Goal: Information Seeking & Learning: Learn about a topic

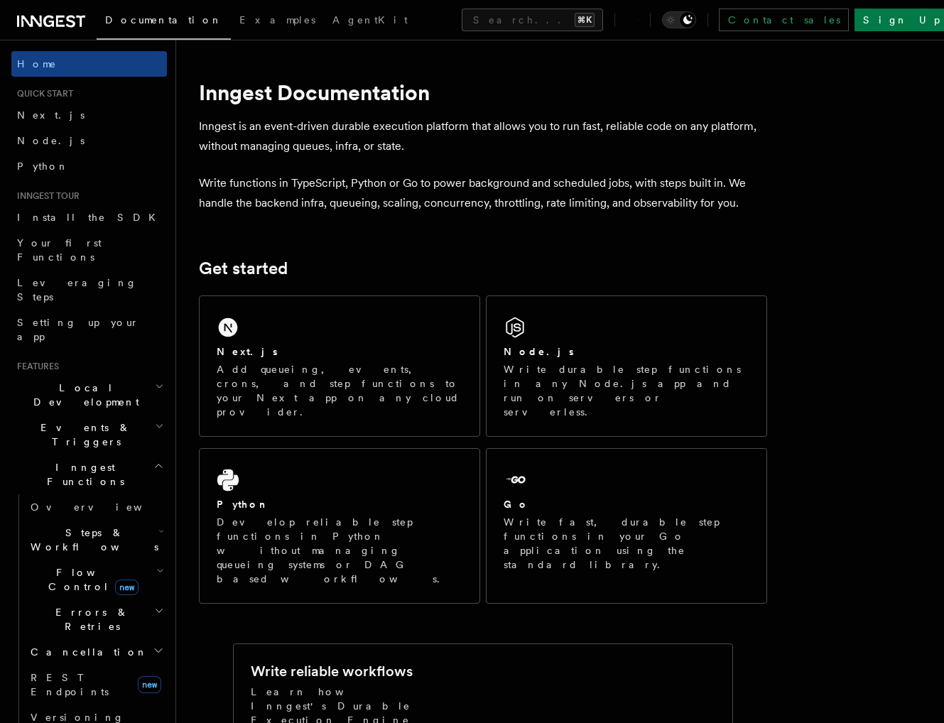
scroll to position [104, 0]
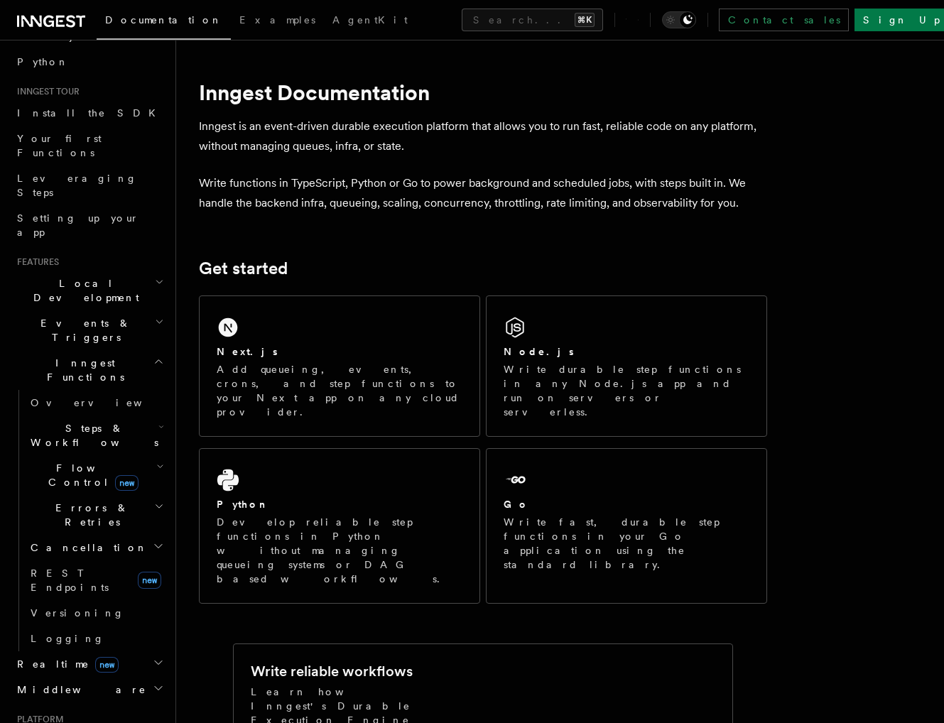
click at [136, 651] on h2 "Realtime new" at bounding box center [89, 664] width 156 height 26
click at [136, 677] on h2 "Middleware" at bounding box center [89, 690] width 156 height 26
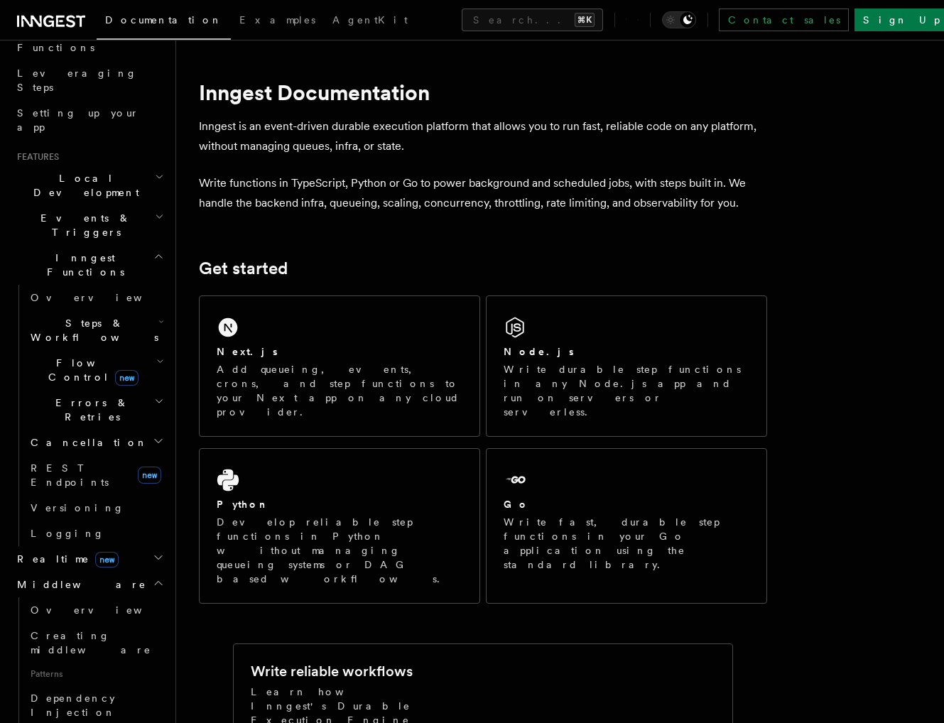
click at [70, 572] on h2 "Middleware" at bounding box center [89, 585] width 156 height 26
click at [109, 546] on h2 "Realtime new" at bounding box center [89, 559] width 156 height 26
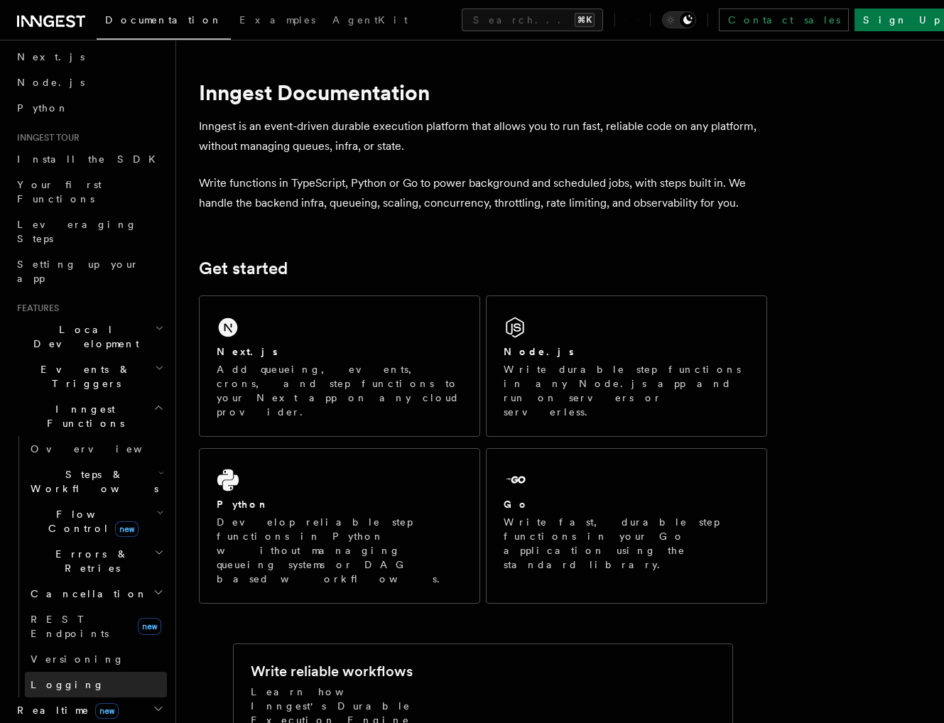
scroll to position [58, 0]
click at [136, 357] on h2 "Events & Triggers" at bounding box center [89, 377] width 156 height 40
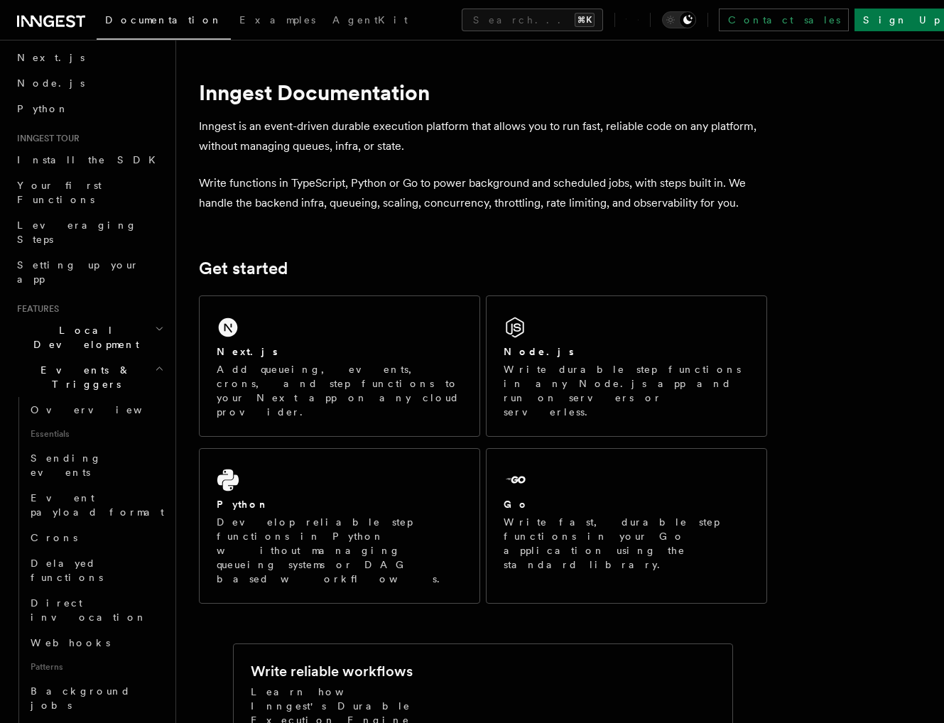
click at [136, 357] on h2 "Events & Triggers" at bounding box center [89, 377] width 156 height 40
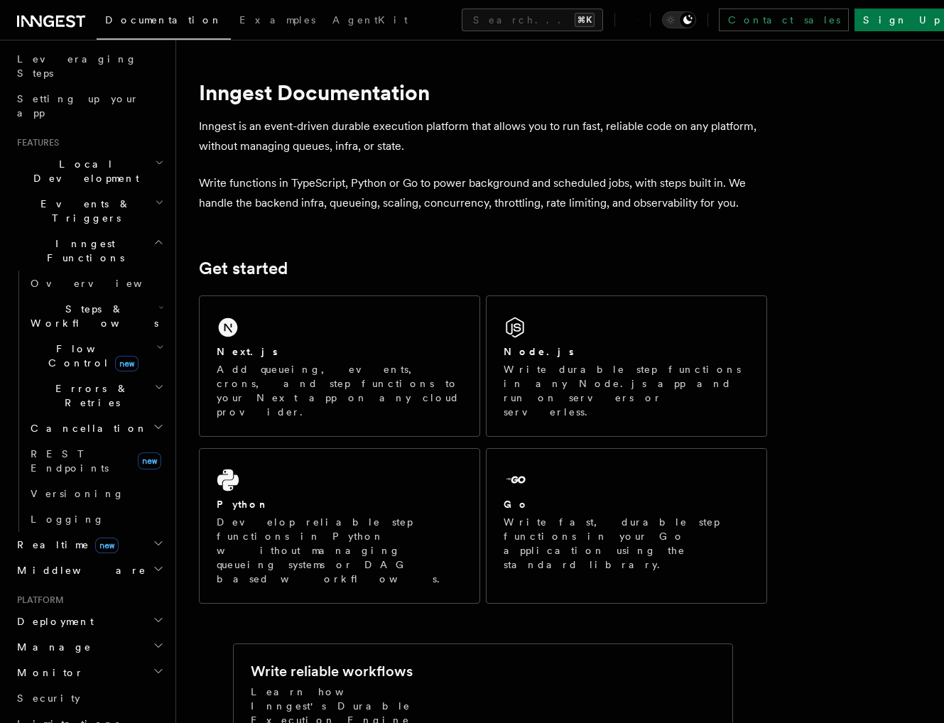
scroll to position [271, 0]
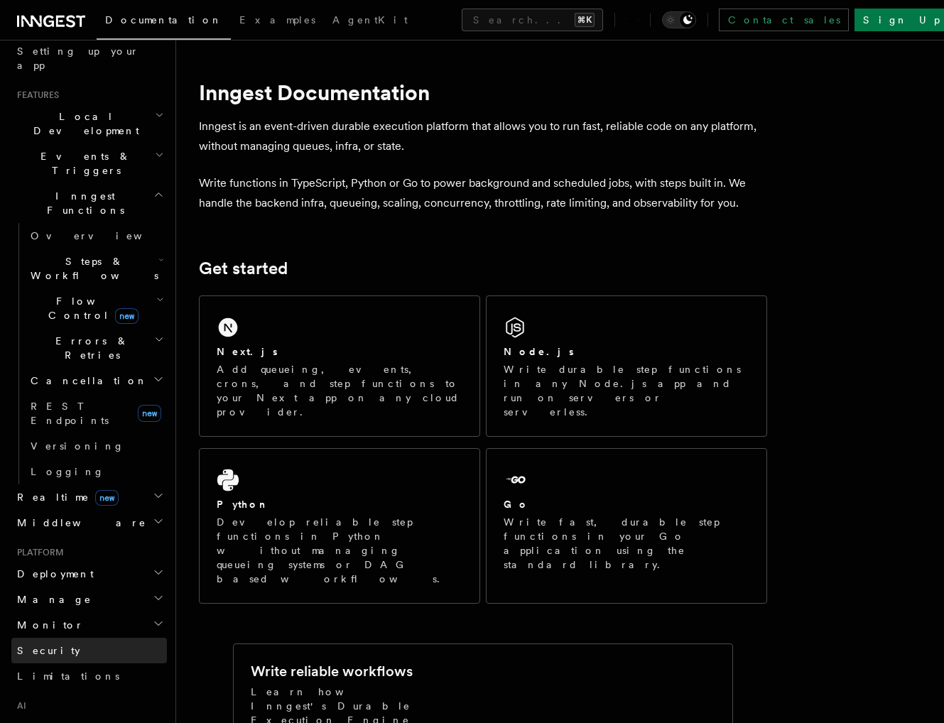
click at [72, 638] on link "Security" at bounding box center [89, 651] width 156 height 26
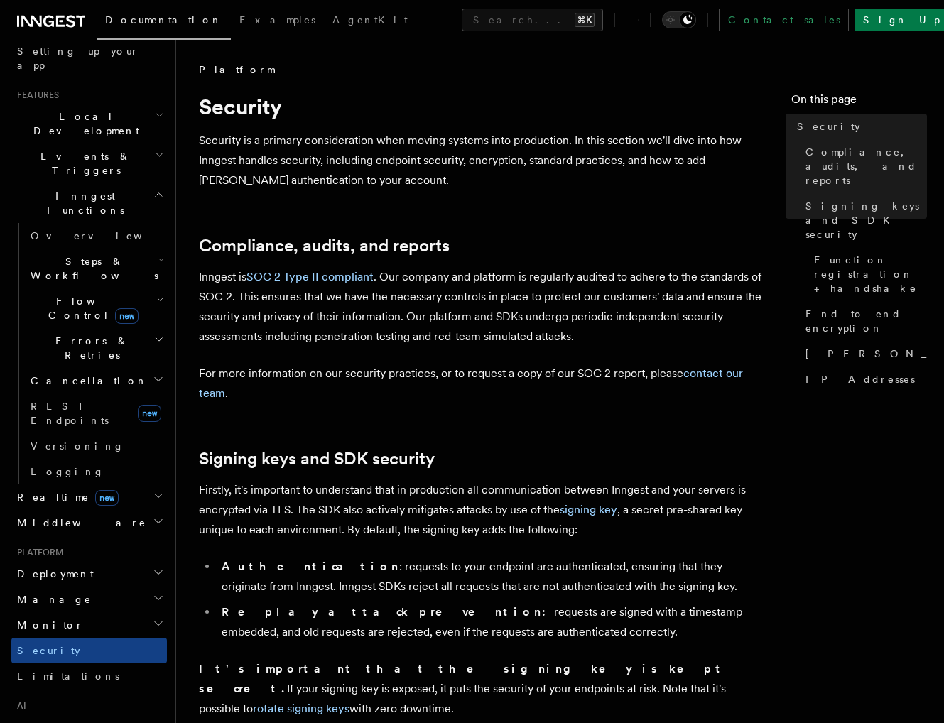
click at [80, 612] on h2 "Monitor" at bounding box center [89, 625] width 156 height 26
click at [81, 587] on h2 "Manage" at bounding box center [89, 600] width 156 height 26
click at [82, 587] on h2 "Manage" at bounding box center [89, 600] width 156 height 26
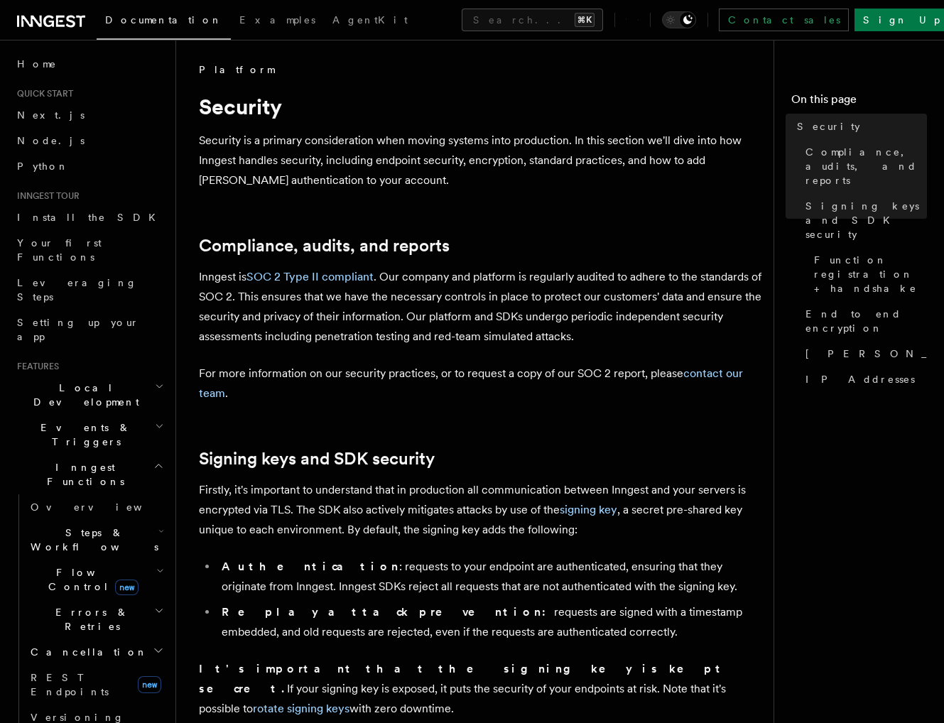
scroll to position [1, 0]
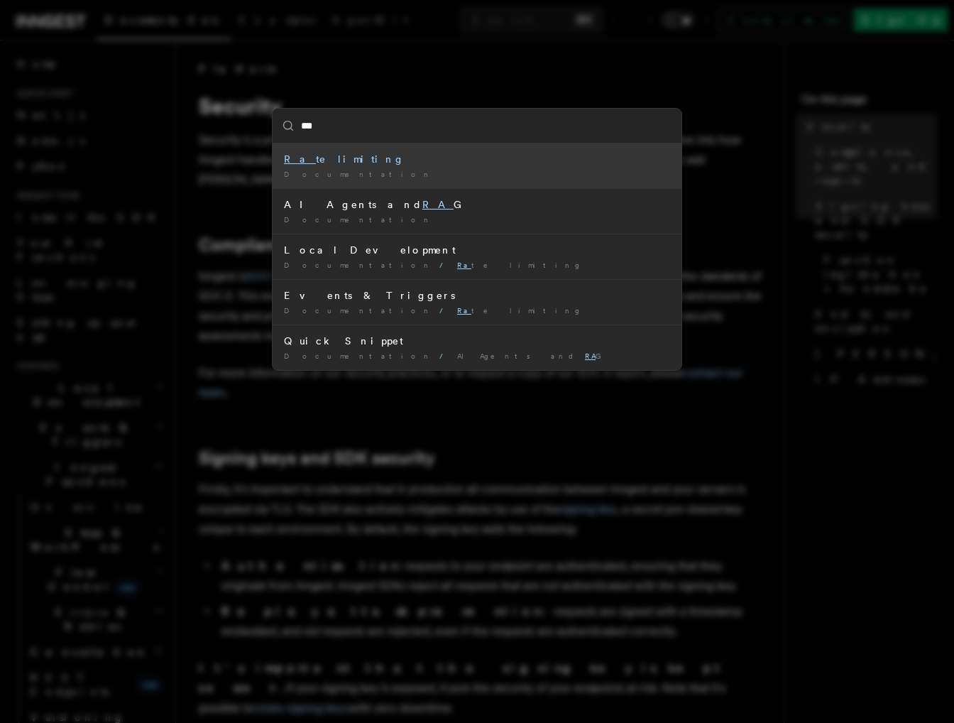
type input "****"
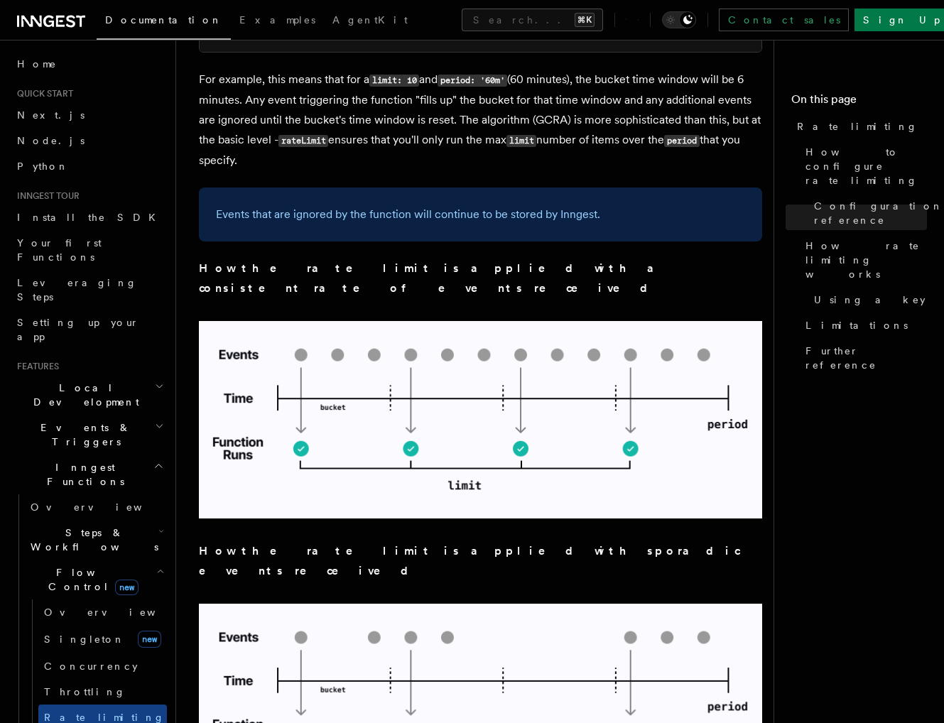
scroll to position [1118, 0]
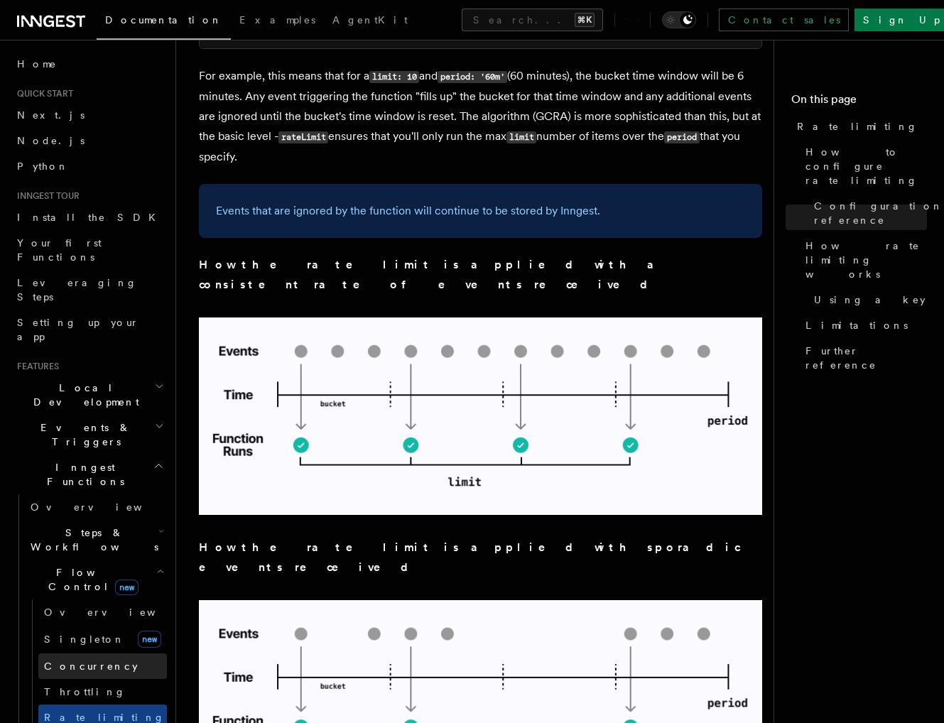
click at [111, 653] on link "Concurrency" at bounding box center [102, 666] width 129 height 26
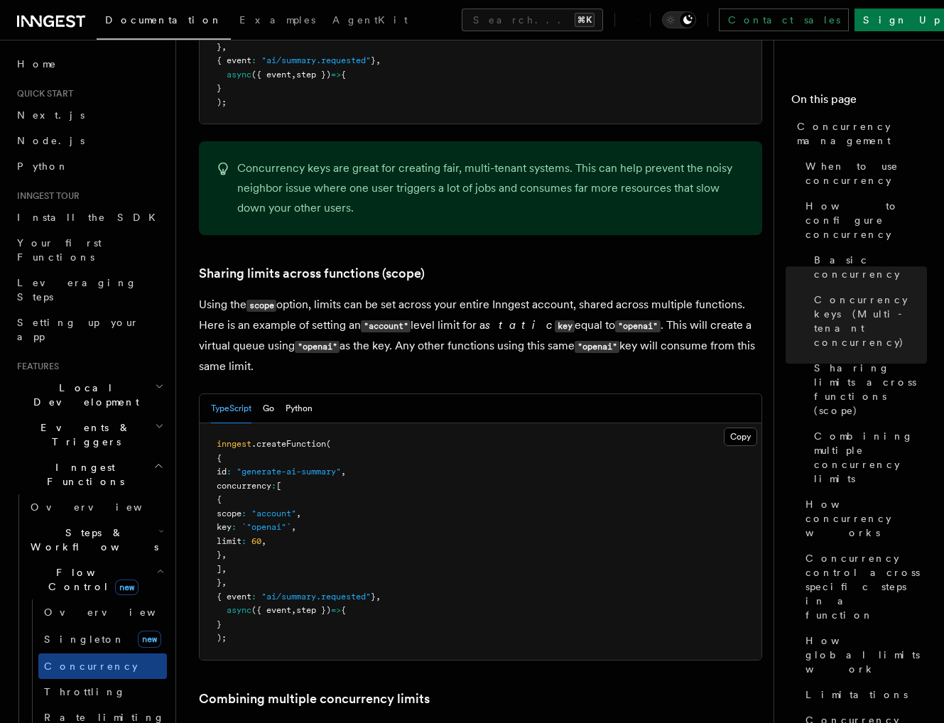
scroll to position [1521, 0]
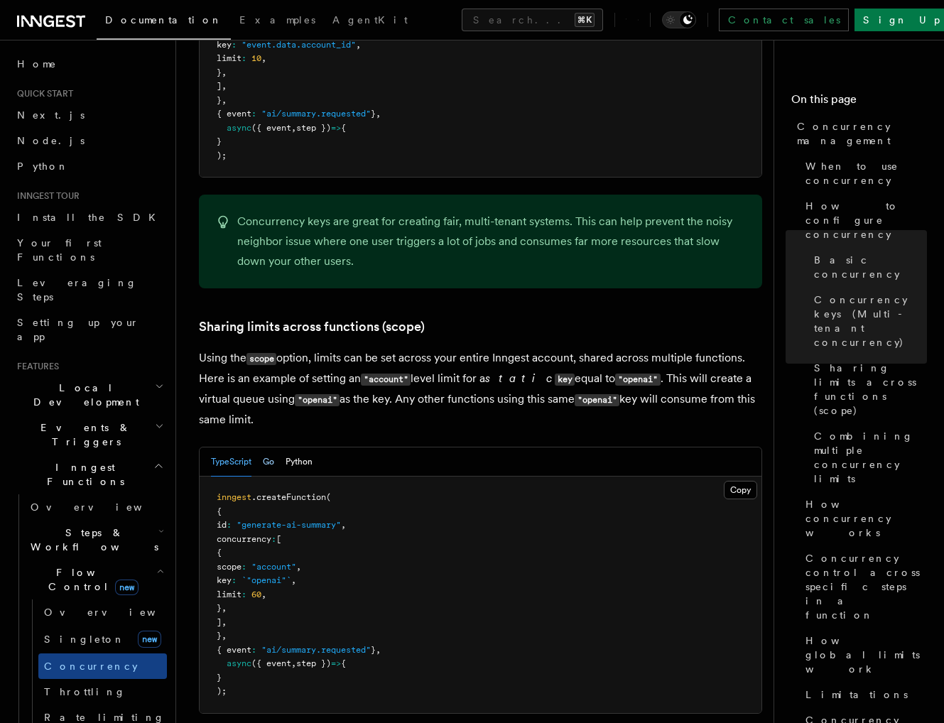
click at [273, 447] on button "Go" at bounding box center [268, 461] width 11 height 29
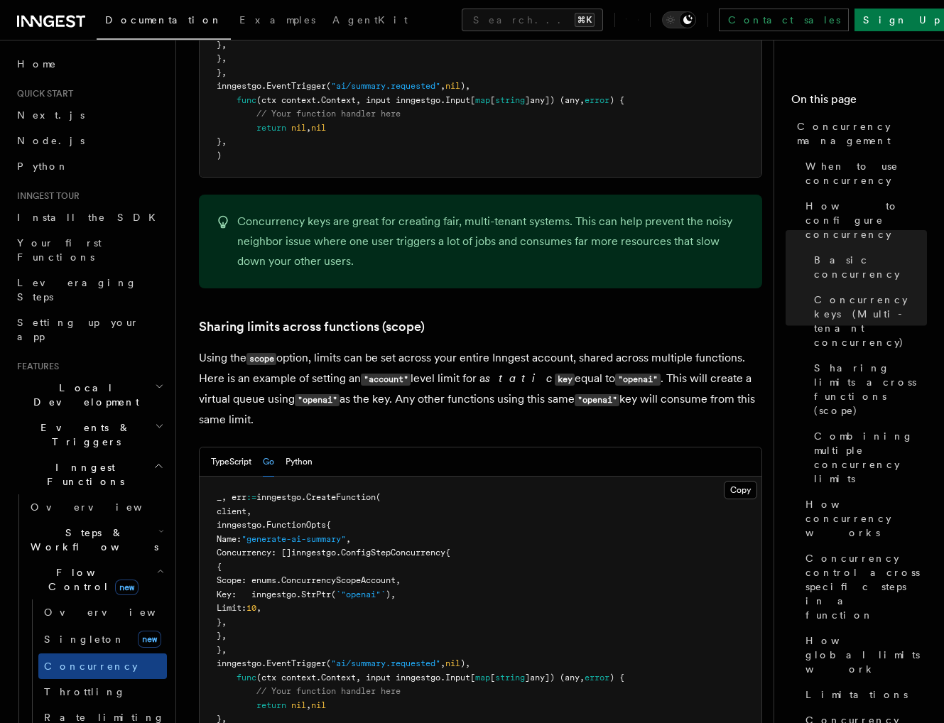
click at [314, 447] on div "TypeScript Go Python" at bounding box center [481, 461] width 562 height 29
click at [305, 447] on button "Python" at bounding box center [298, 461] width 27 height 29
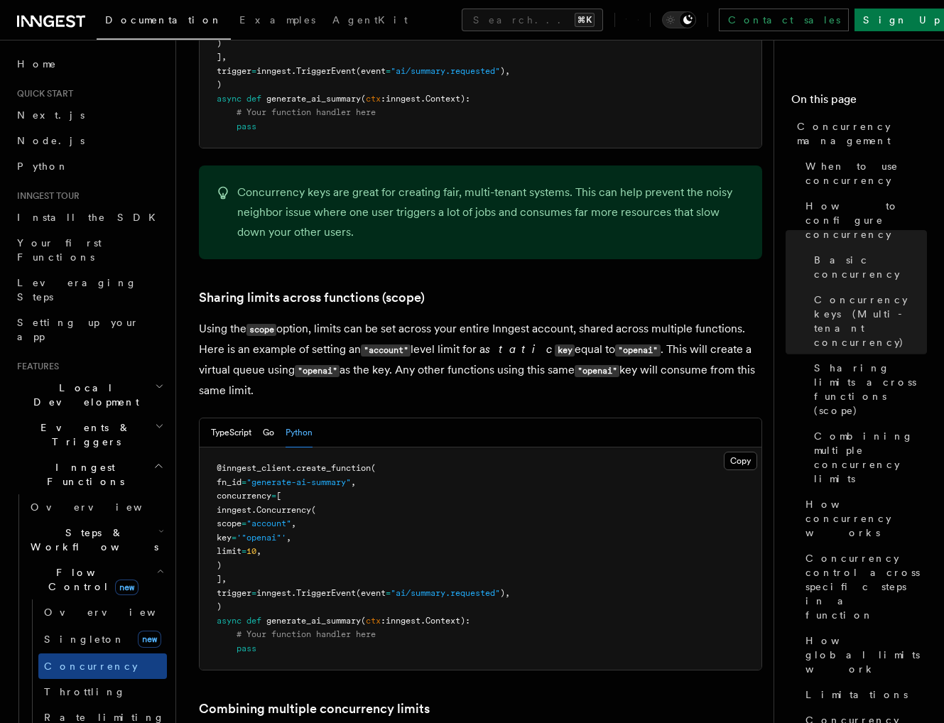
scroll to position [1549, 0]
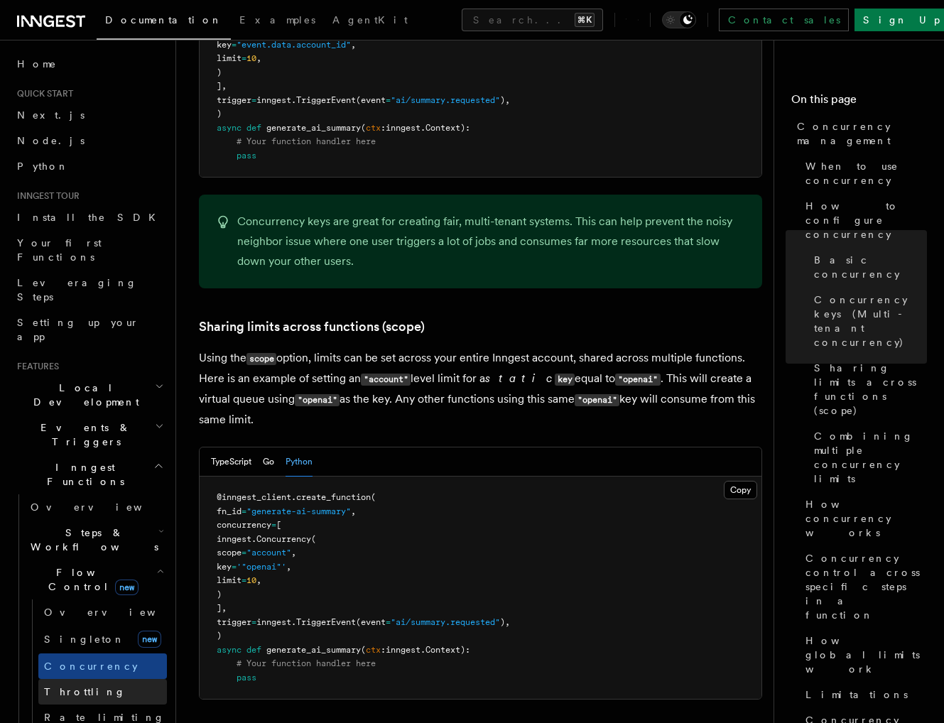
click at [98, 679] on link "Throttling" at bounding box center [102, 692] width 129 height 26
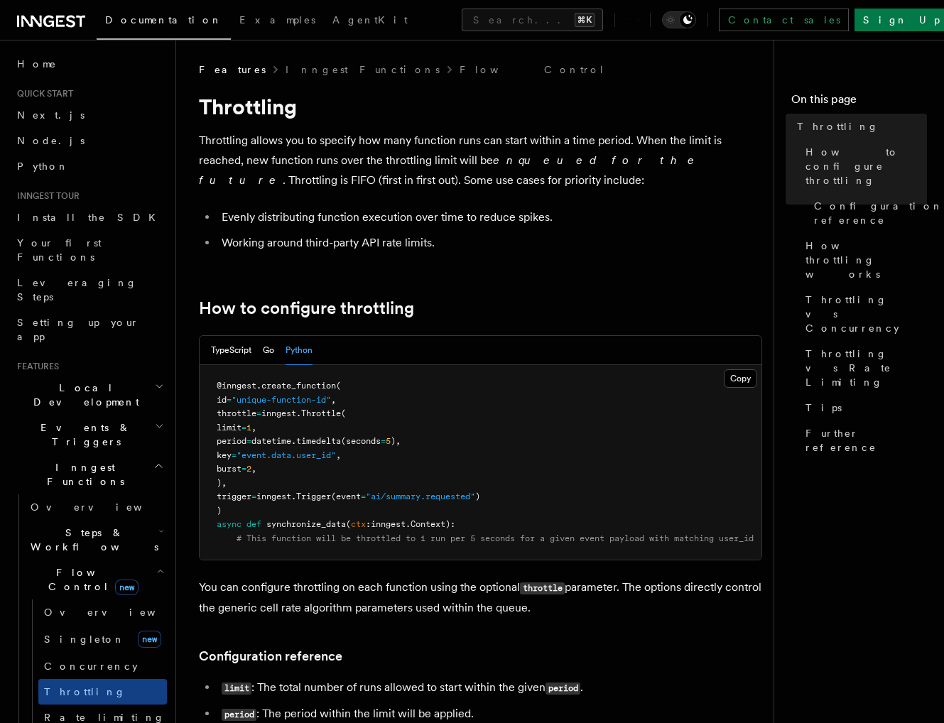
drag, startPoint x: 251, startPoint y: 486, endPoint x: 229, endPoint y: 420, distance: 69.6
click at [229, 420] on pre "@inngest . create_function ( id = "unique-function-id" , throttle = inngest. Th…" at bounding box center [481, 462] width 562 height 195
copy code "throttle = inngest. Throttle ( limit = 1 , period = datetime. timedelta (second…"
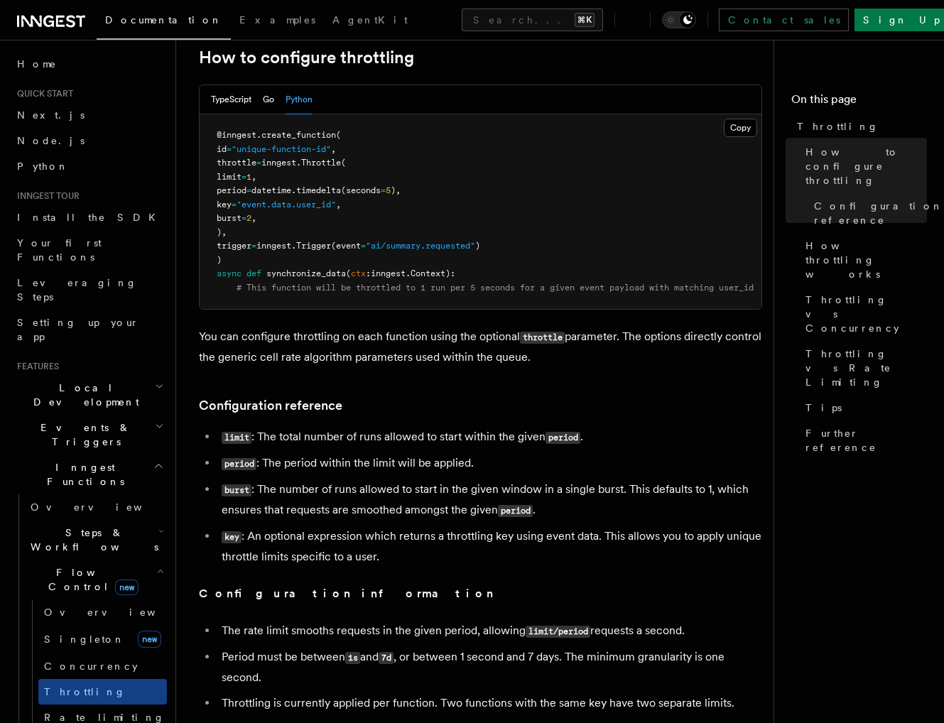
scroll to position [197, 0]
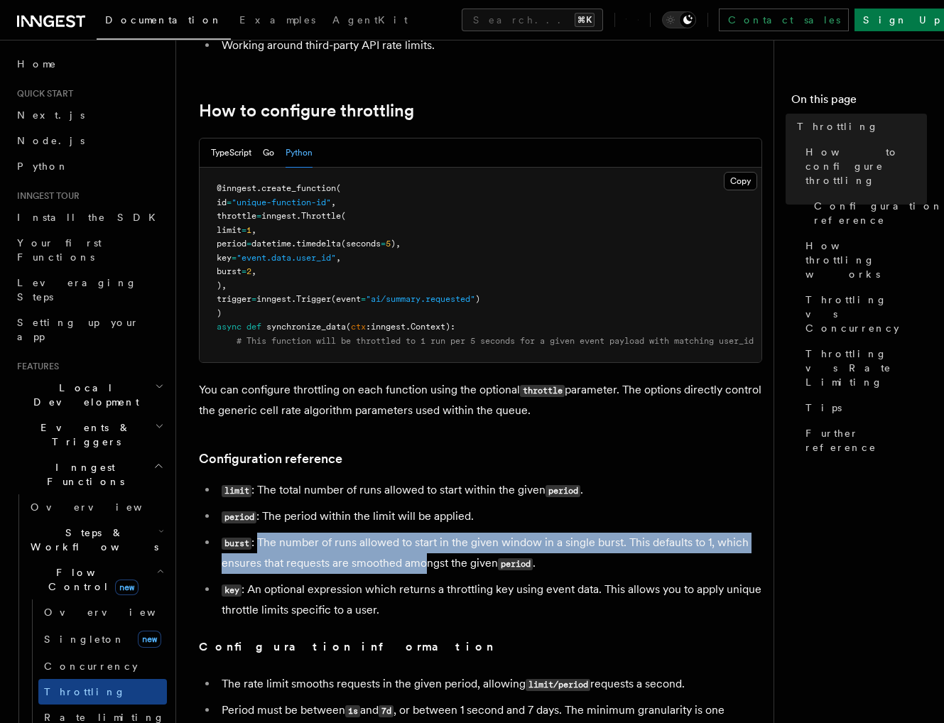
drag, startPoint x: 261, startPoint y: 553, endPoint x: 425, endPoint y: 582, distance: 166.5
click at [425, 574] on li "burst : The number of runs allowed to start in the given window in a single bur…" at bounding box center [489, 553] width 545 height 41
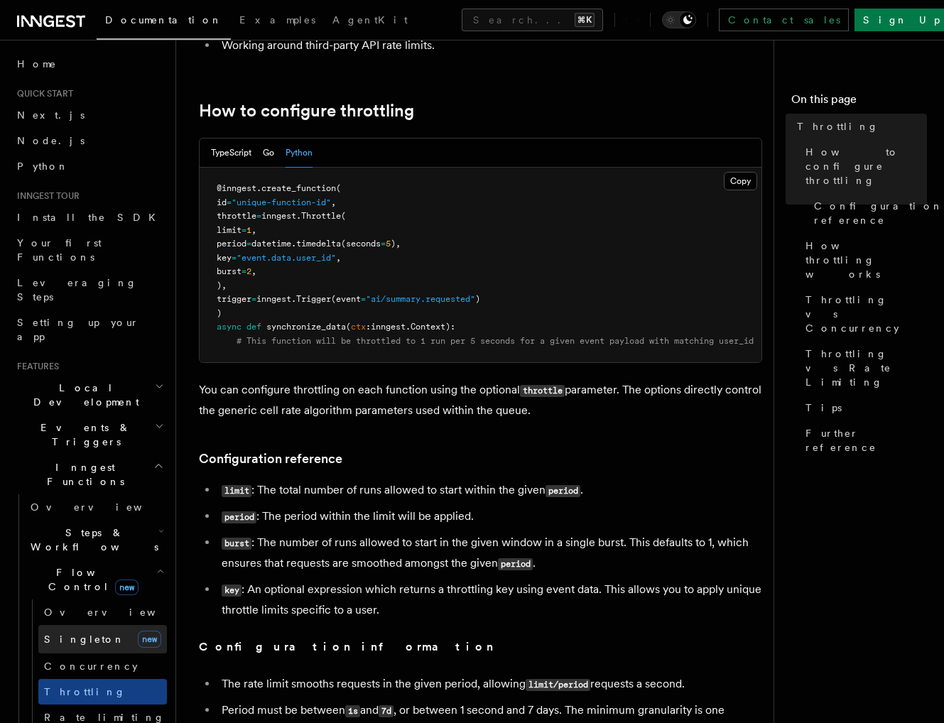
scroll to position [159, 0]
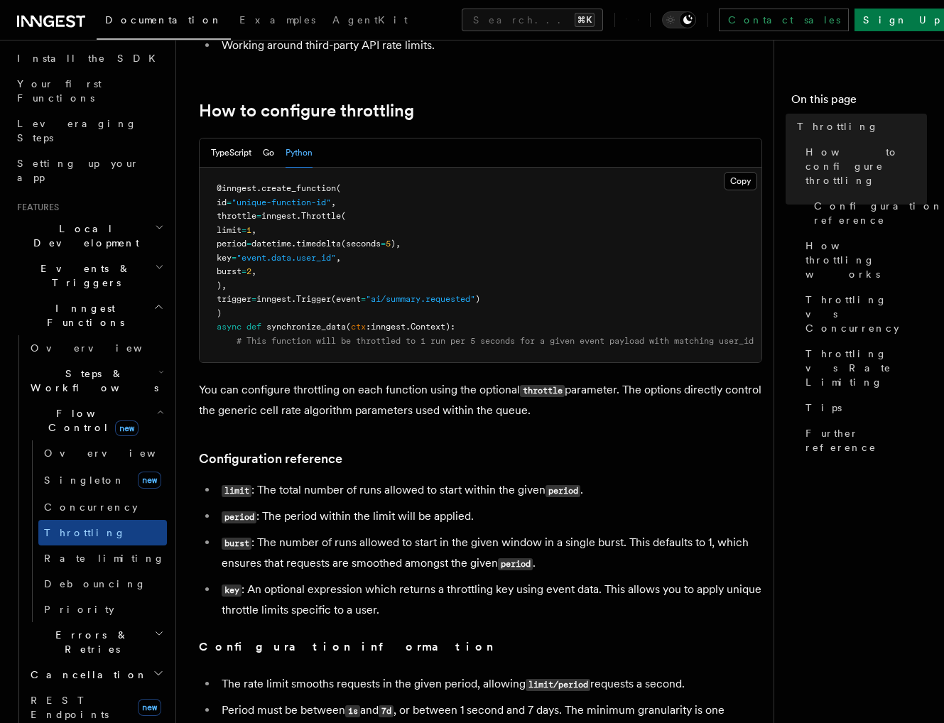
click at [136, 401] on h2 "Flow Control new" at bounding box center [96, 421] width 142 height 40
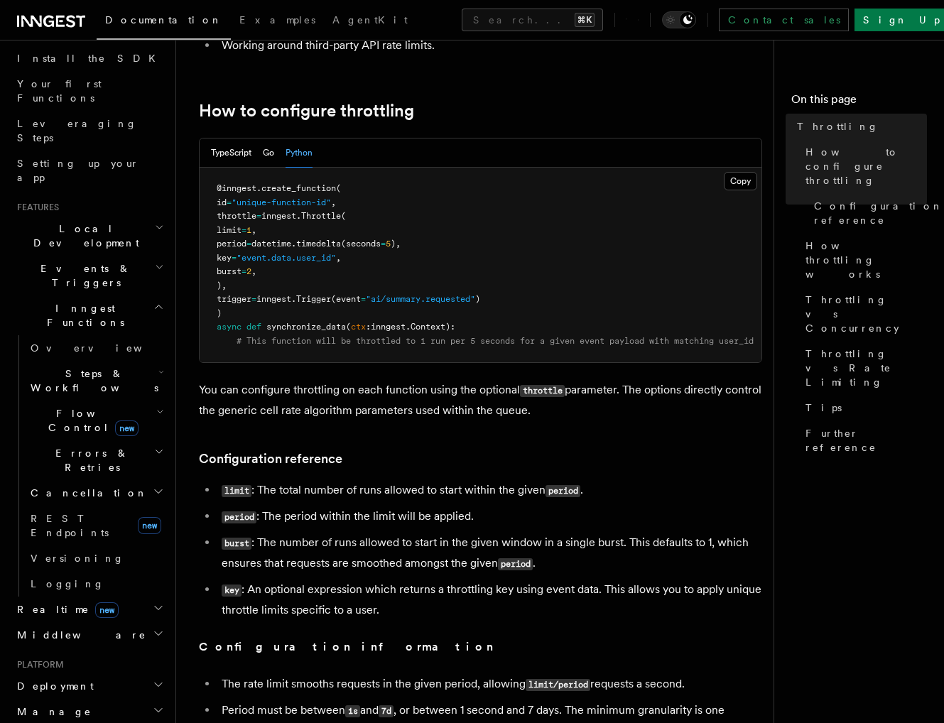
click at [109, 673] on h2 "Deployment" at bounding box center [89, 686] width 156 height 26
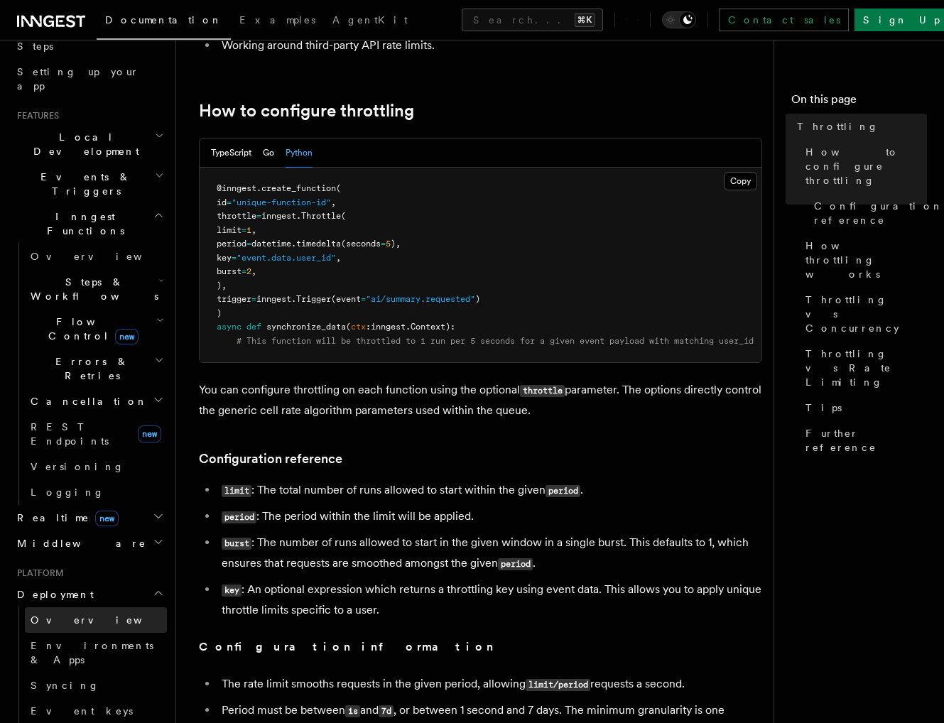
click at [87, 607] on link "Overview" at bounding box center [96, 620] width 142 height 26
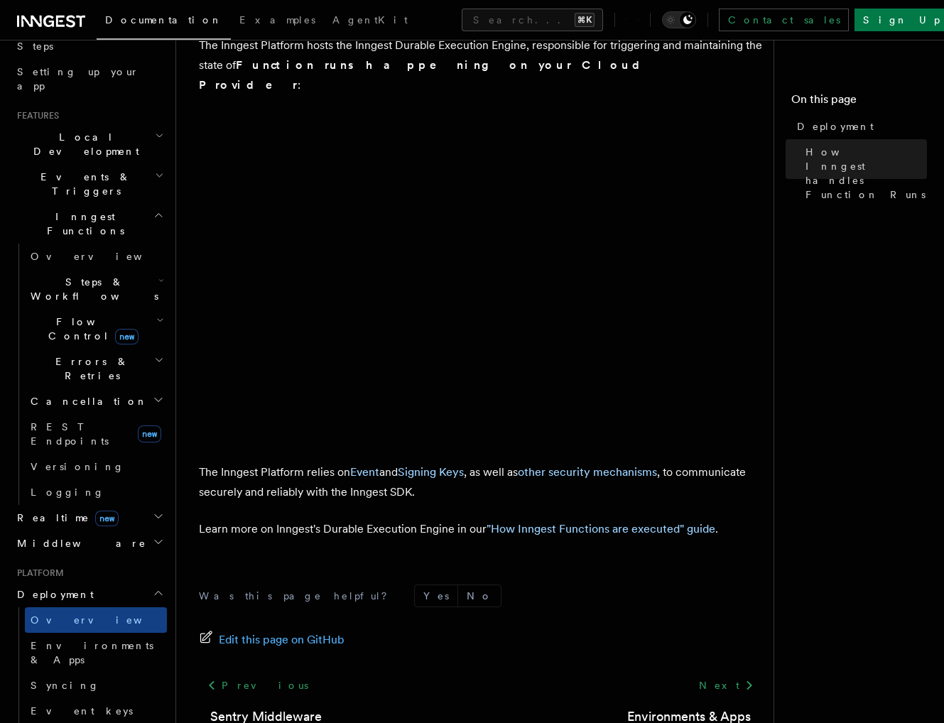
scroll to position [481, 0]
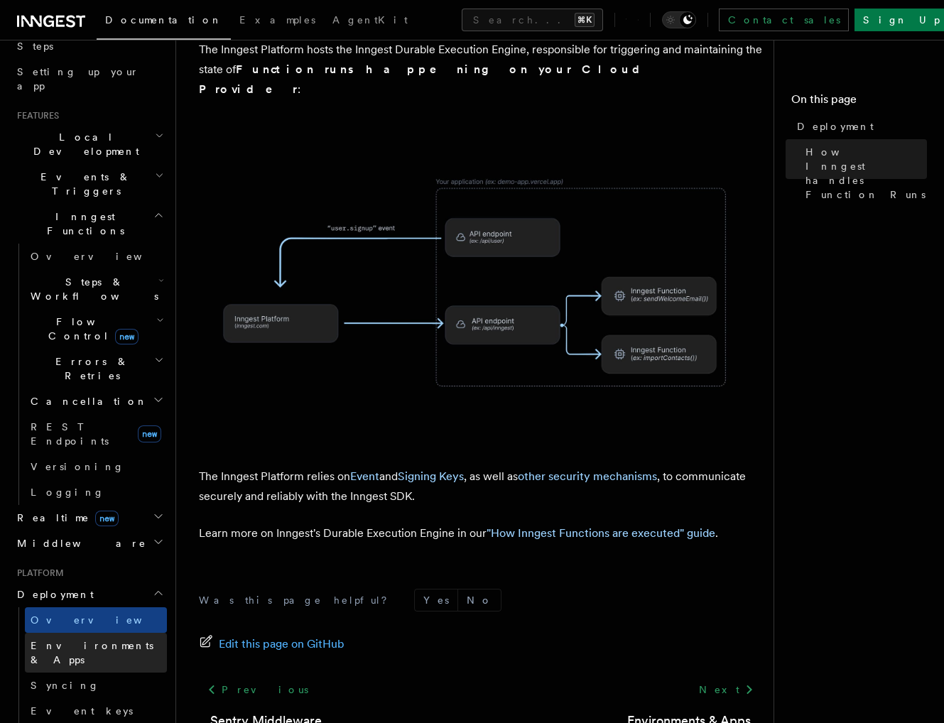
click at [122, 640] on span "Environments & Apps" at bounding box center [92, 653] width 123 height 26
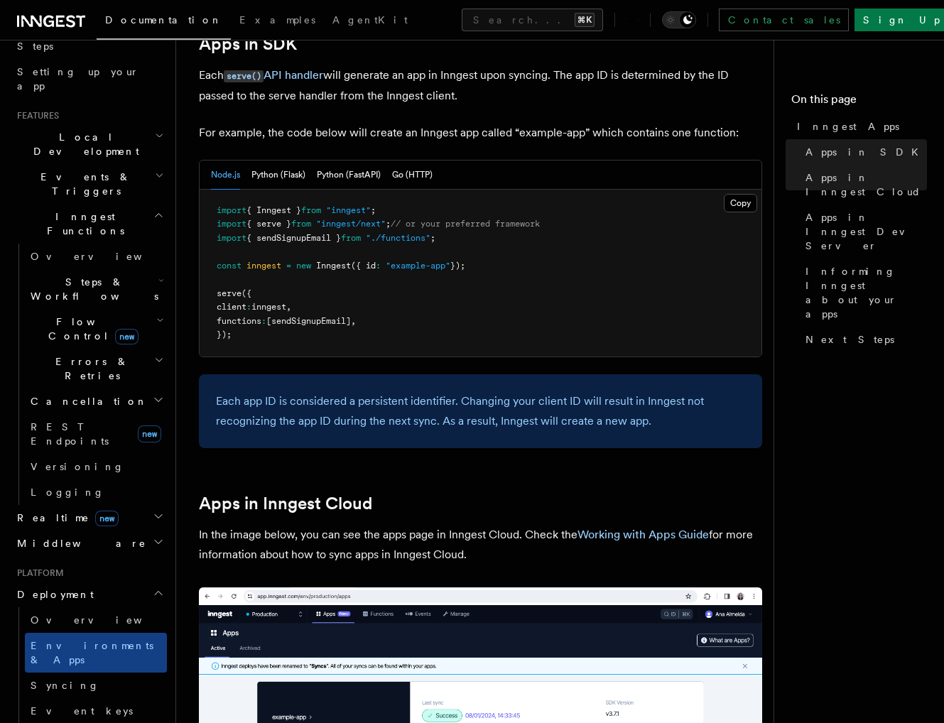
scroll to position [568, 0]
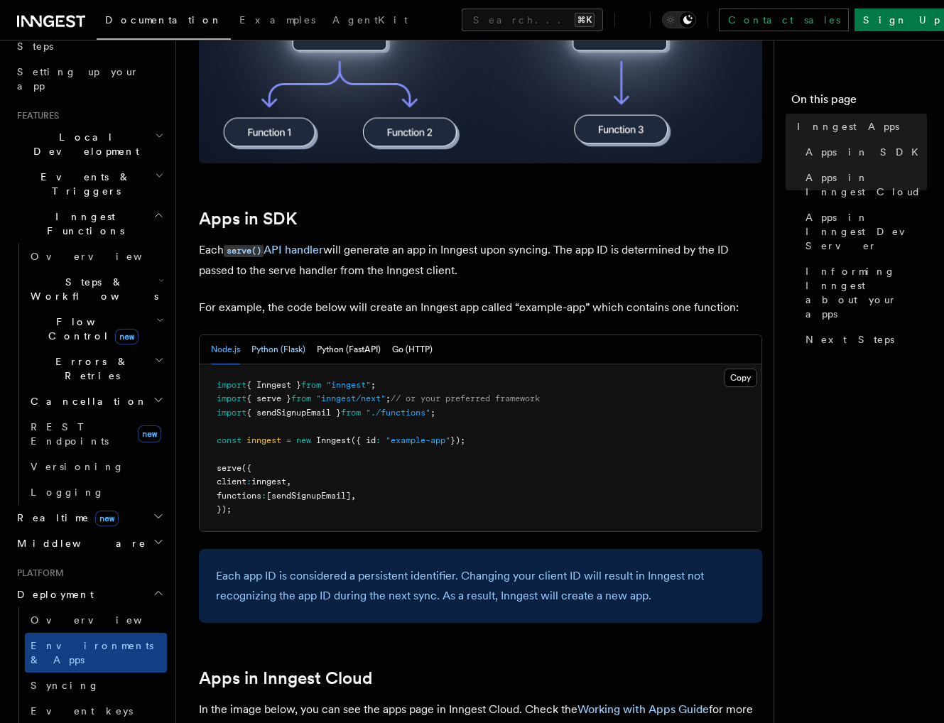
click at [288, 357] on button "Python (Flask)" at bounding box center [278, 349] width 54 height 29
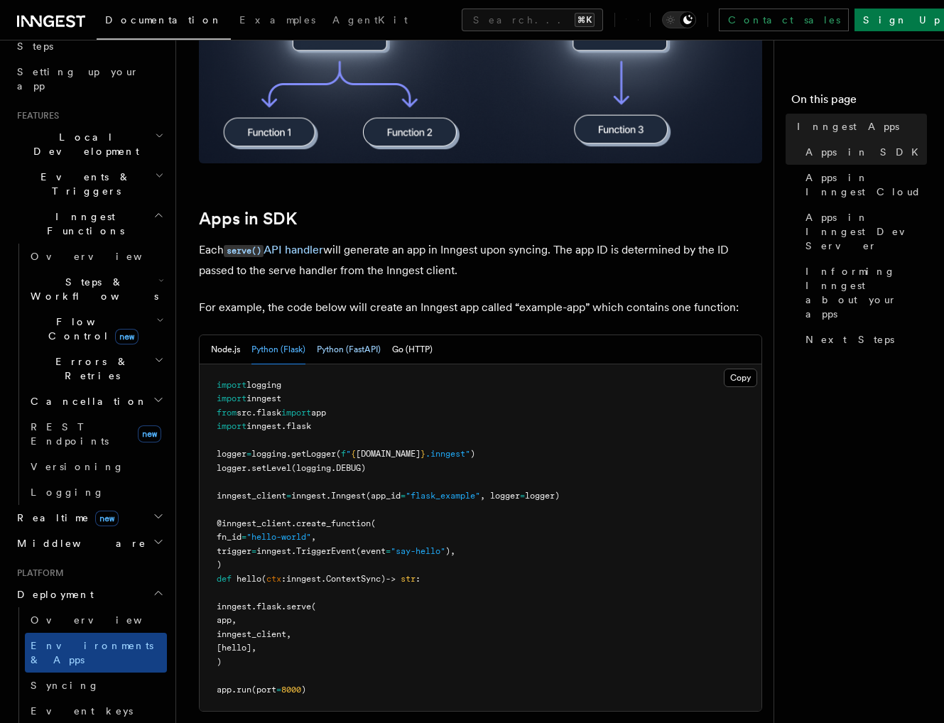
click at [349, 353] on button "Python (FastAPI)" at bounding box center [349, 349] width 64 height 29
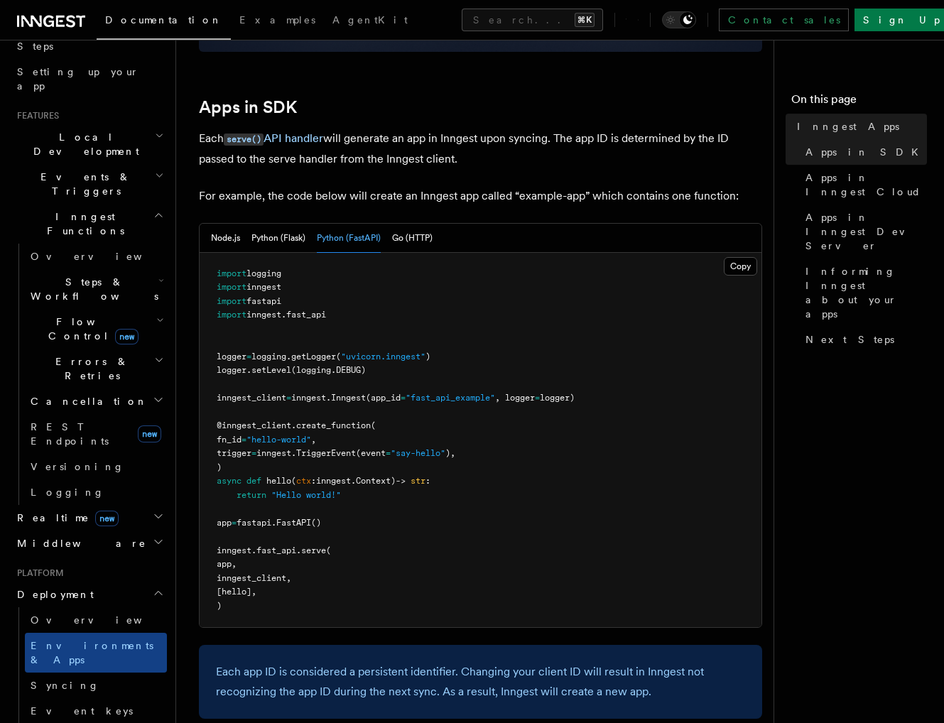
scroll to position [753, 0]
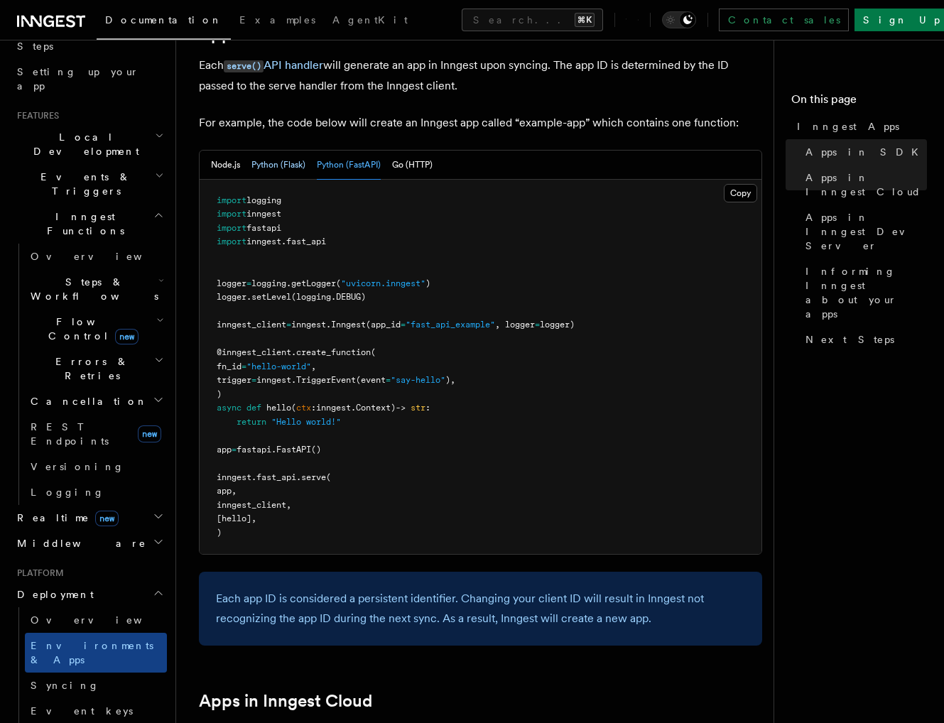
click at [297, 165] on button "Python (Flask)" at bounding box center [278, 165] width 54 height 29
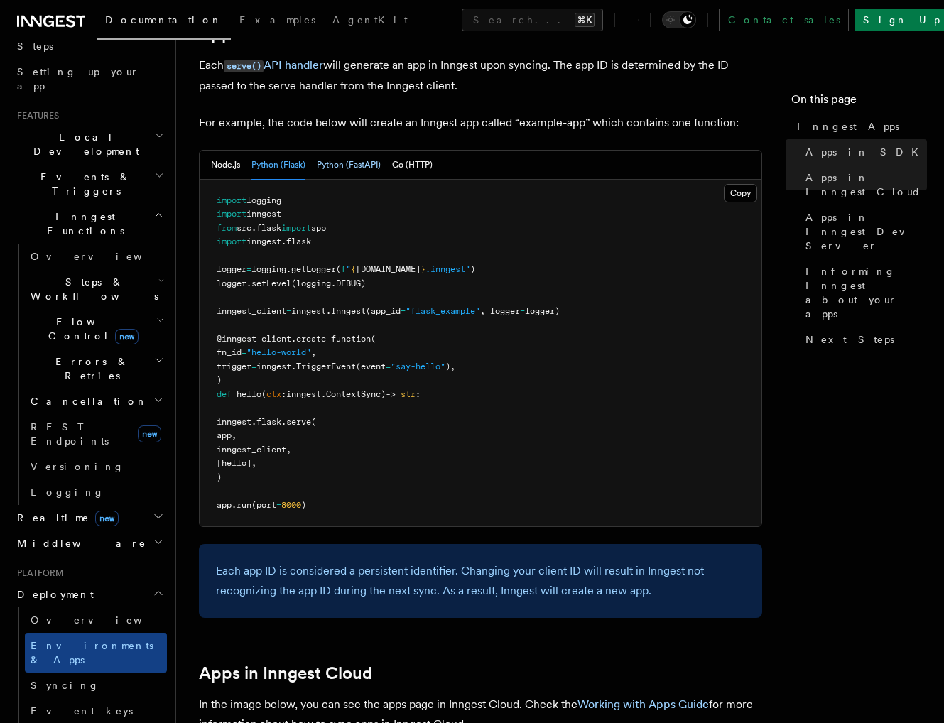
click at [339, 163] on button "Python (FastAPI)" at bounding box center [349, 165] width 64 height 29
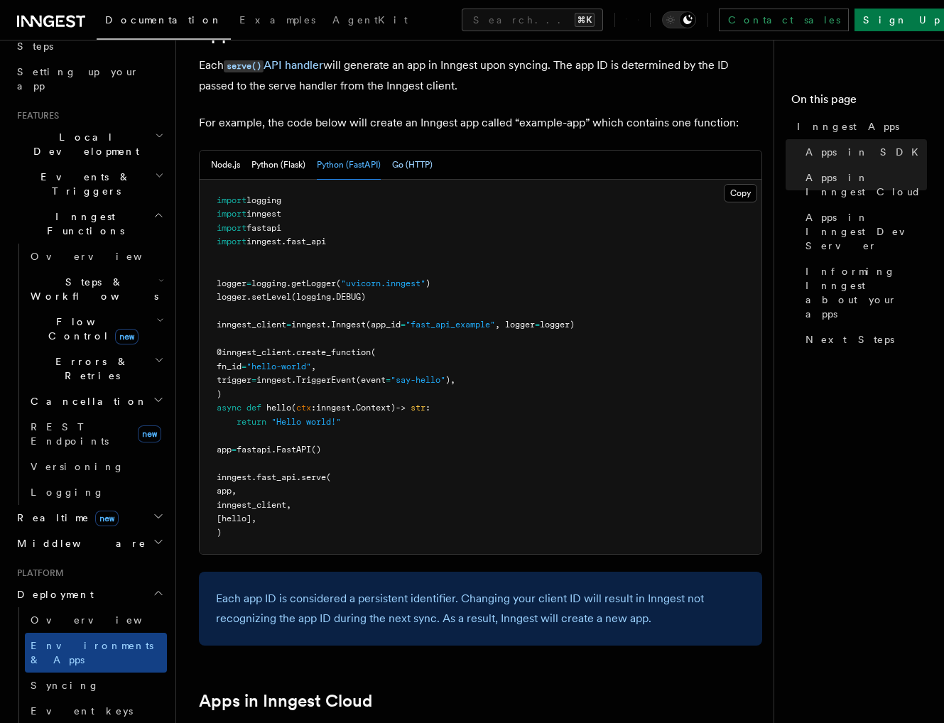
click at [406, 165] on button "Go (HTTP)" at bounding box center [412, 165] width 40 height 29
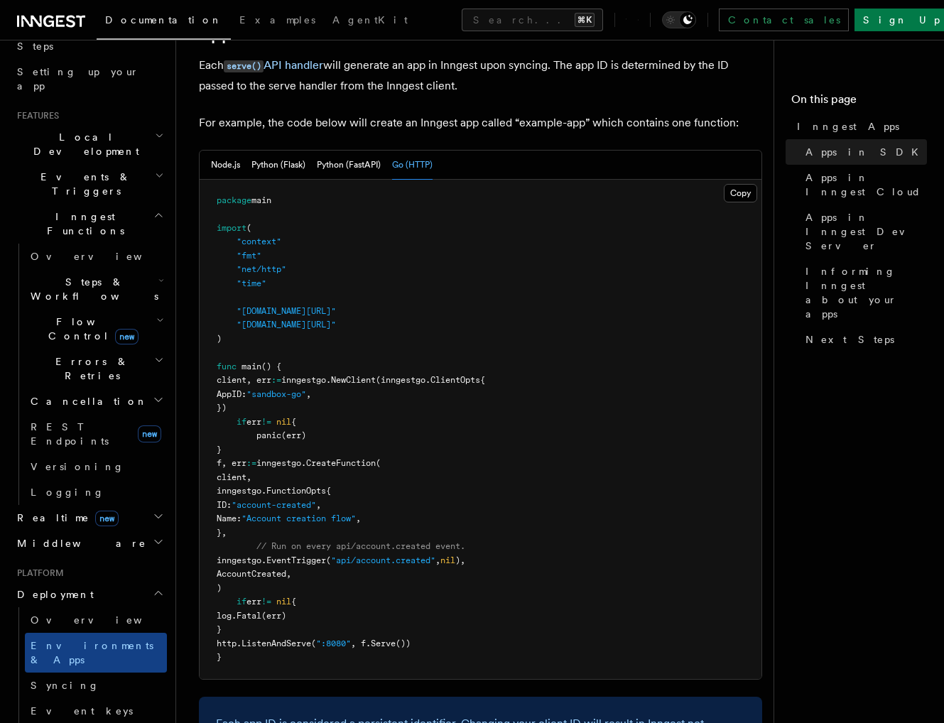
scroll to position [778, 0]
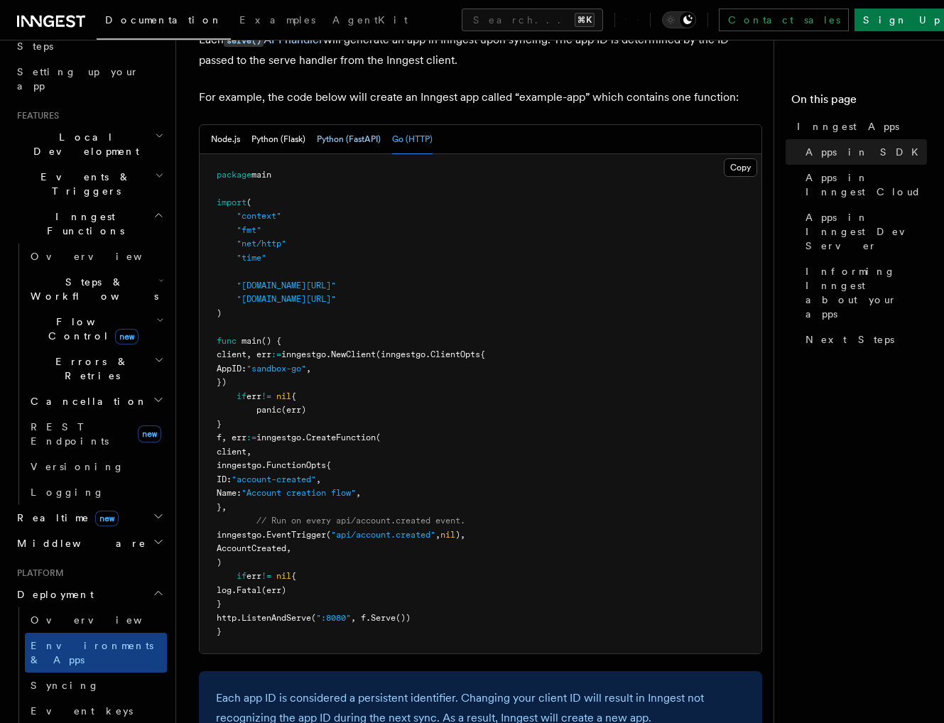
click at [357, 141] on button "Python (FastAPI)" at bounding box center [349, 139] width 64 height 29
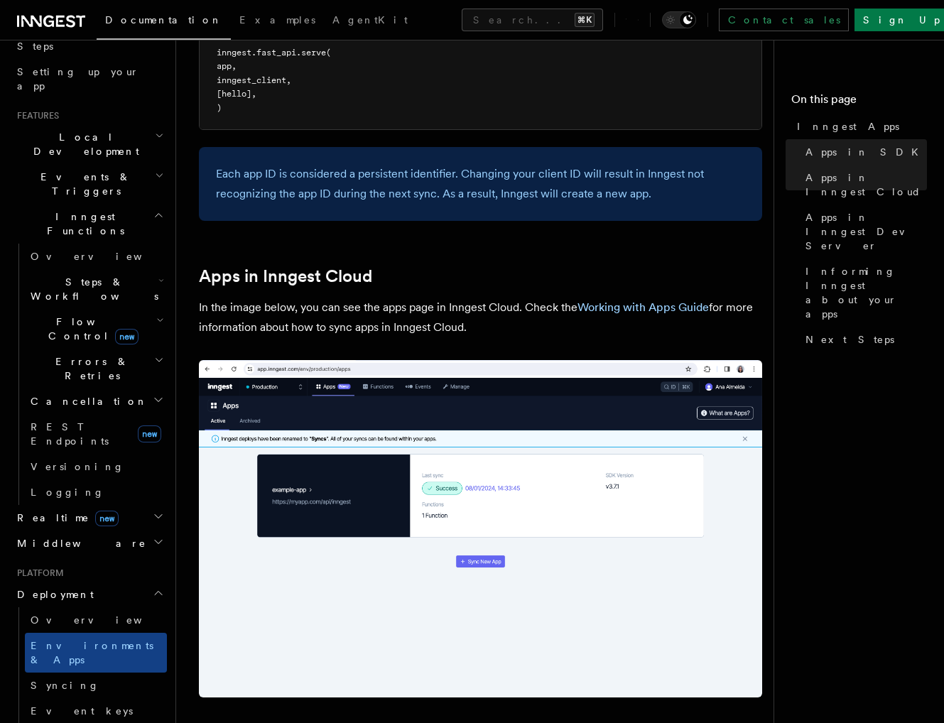
scroll to position [1245, 0]
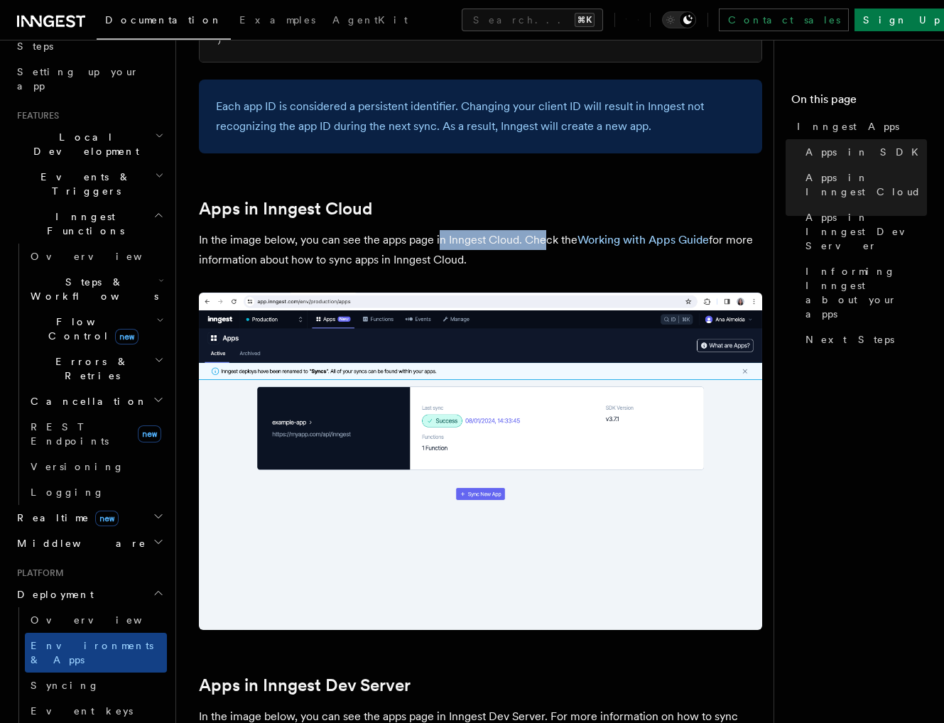
drag, startPoint x: 439, startPoint y: 241, endPoint x: 547, endPoint y: 247, distance: 108.8
click at [547, 247] on p "In the image below, you can see the apps page in Inngest Cloud. Check the Worki…" at bounding box center [480, 250] width 563 height 40
drag, startPoint x: 550, startPoint y: 262, endPoint x: 540, endPoint y: 239, distance: 25.5
click at [540, 239] on p "In the image below, you can see the apps page in Inngest Cloud. Check the Worki…" at bounding box center [480, 250] width 563 height 40
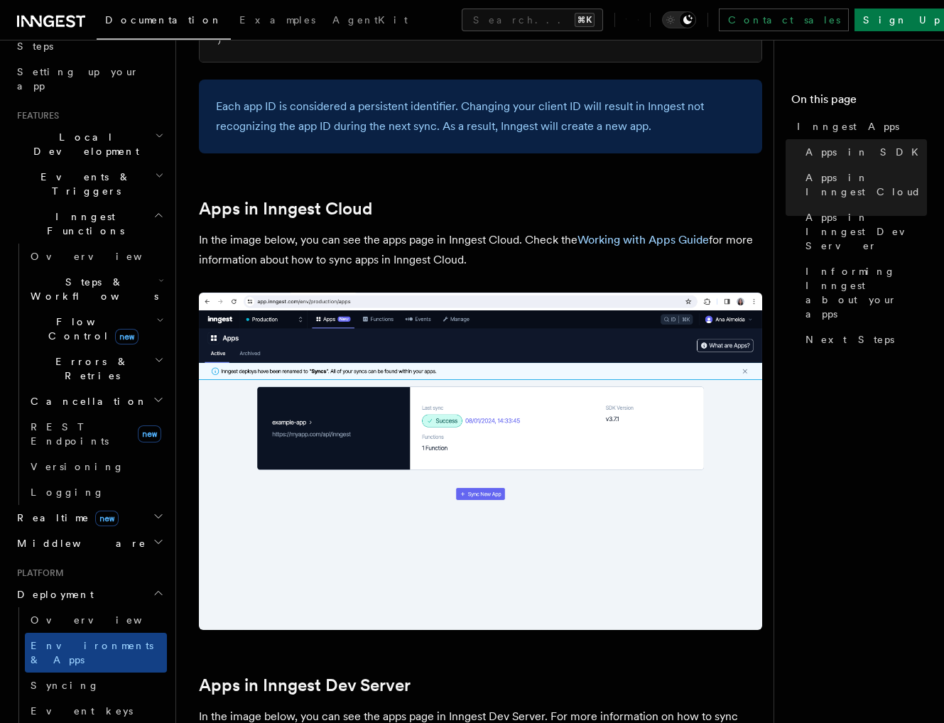
click at [542, 244] on p "In the image below, you can see the apps page in Inngest Cloud. Check the Worki…" at bounding box center [480, 250] width 563 height 40
drag, startPoint x: 489, startPoint y: 263, endPoint x: 188, endPoint y: 268, distance: 300.4
click at [188, 268] on div "Platform Deployment Inngest Apps In Inngest, apps map directly to your projects…" at bounding box center [503, 321] width 654 height 3133
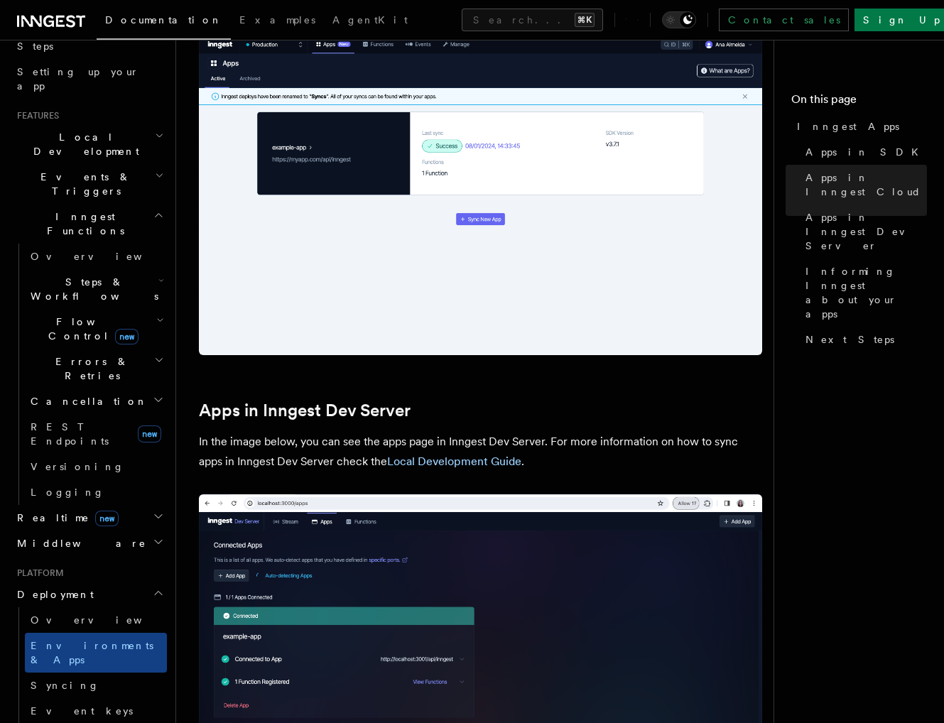
scroll to position [1988, 0]
